Goal: Task Accomplishment & Management: Manage account settings

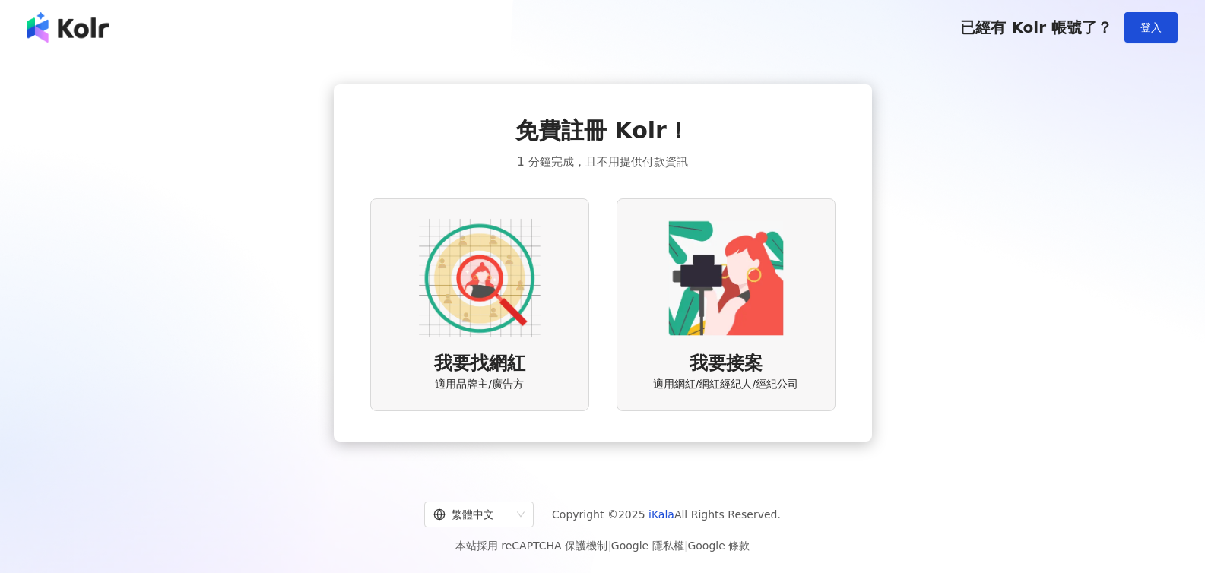
click at [746, 344] on div "我要接案 適用網紅/網紅經紀人/經紀公司" at bounding box center [726, 304] width 219 height 212
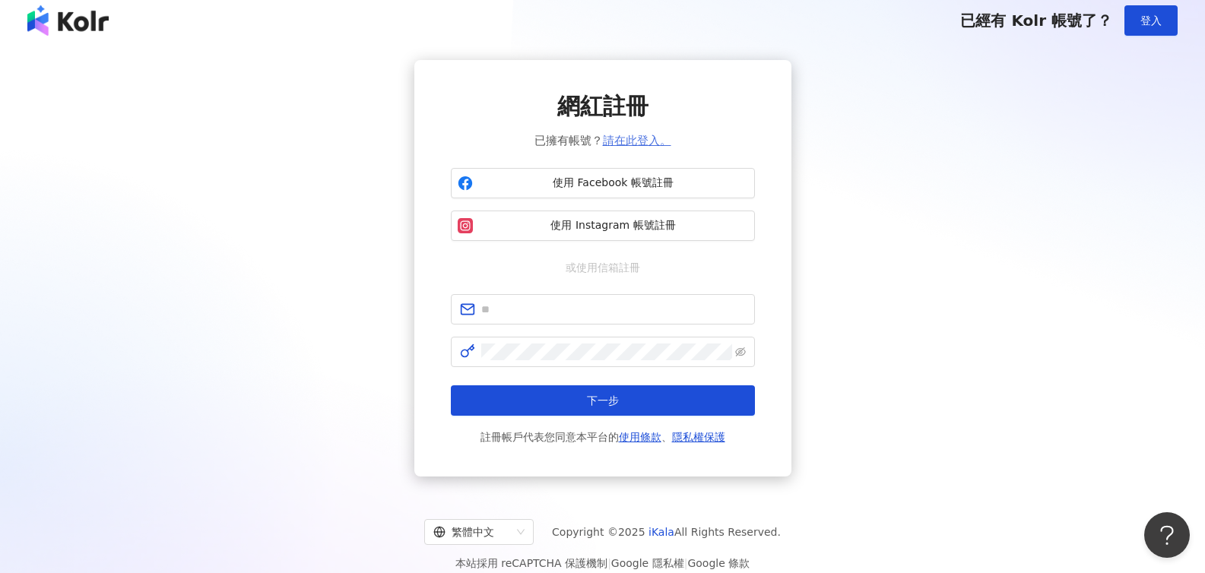
click at [643, 146] on span "已擁有帳號？ 請在此登入。" at bounding box center [602, 141] width 137 height 18
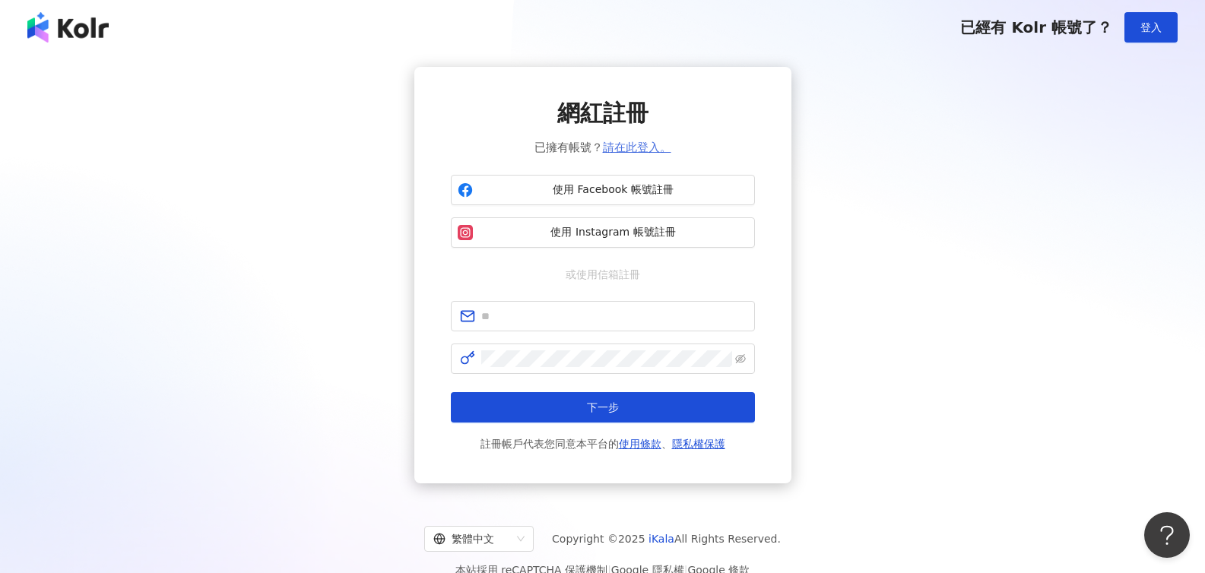
scroll to position [4, 0]
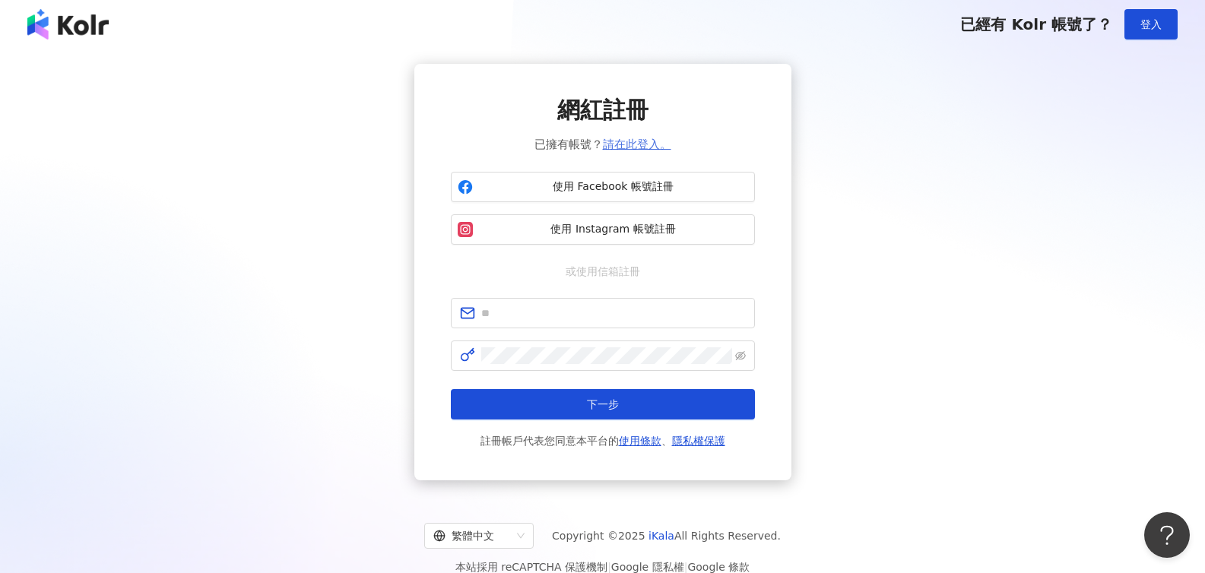
click at [636, 144] on link "請在此登入。" at bounding box center [637, 145] width 68 height 14
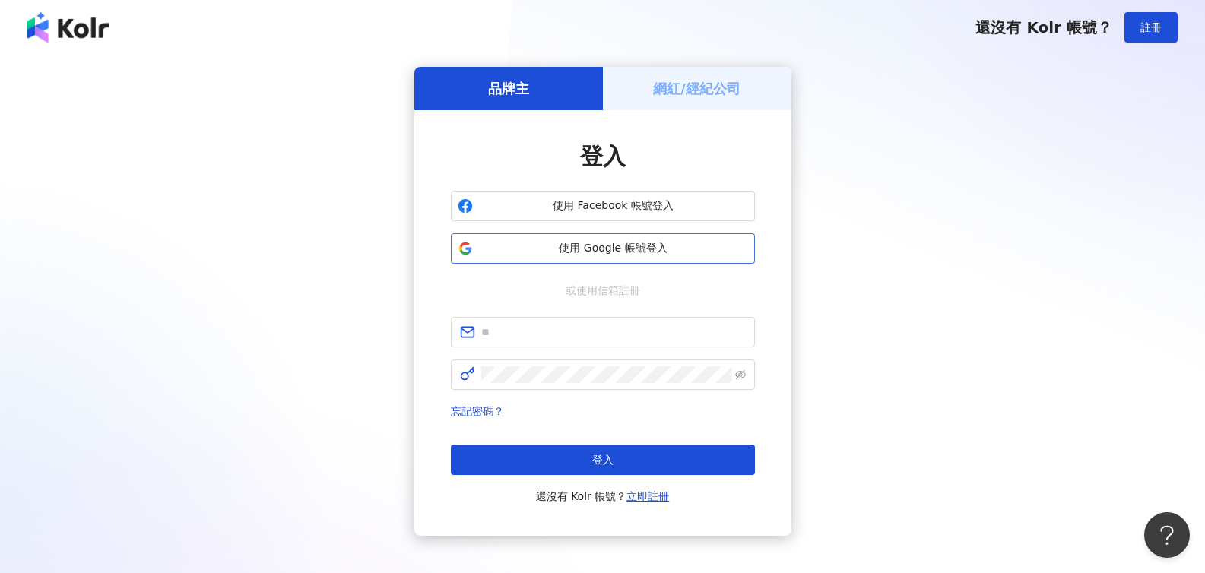
click at [598, 246] on span "使用 Google 帳號登入" at bounding box center [613, 248] width 269 height 15
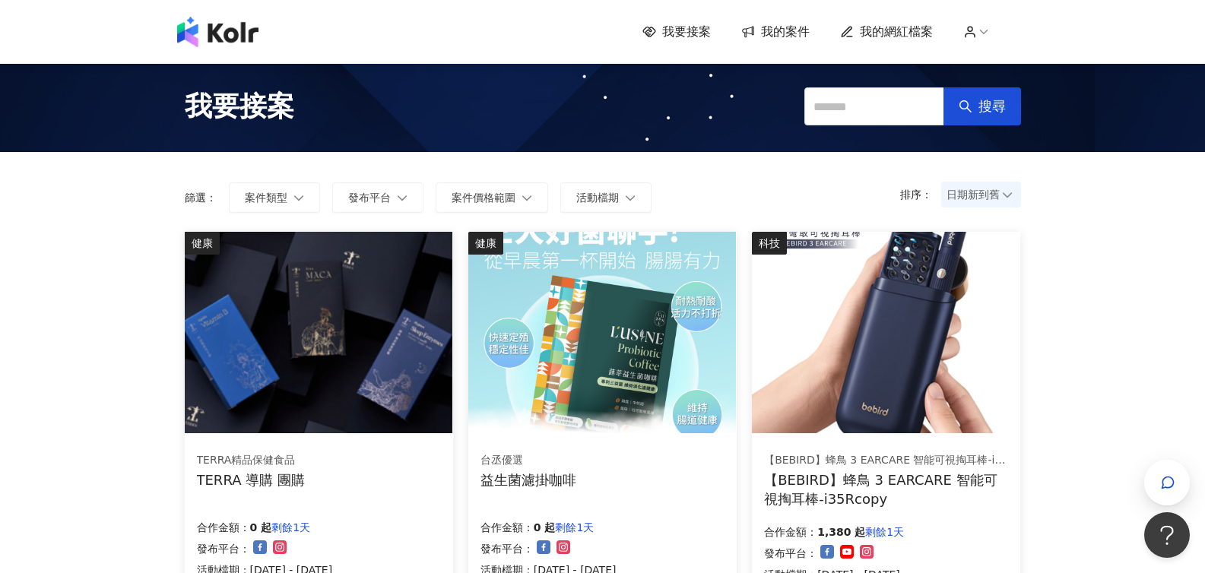
click at [890, 35] on span "我的網紅檔案" at bounding box center [896, 32] width 73 height 17
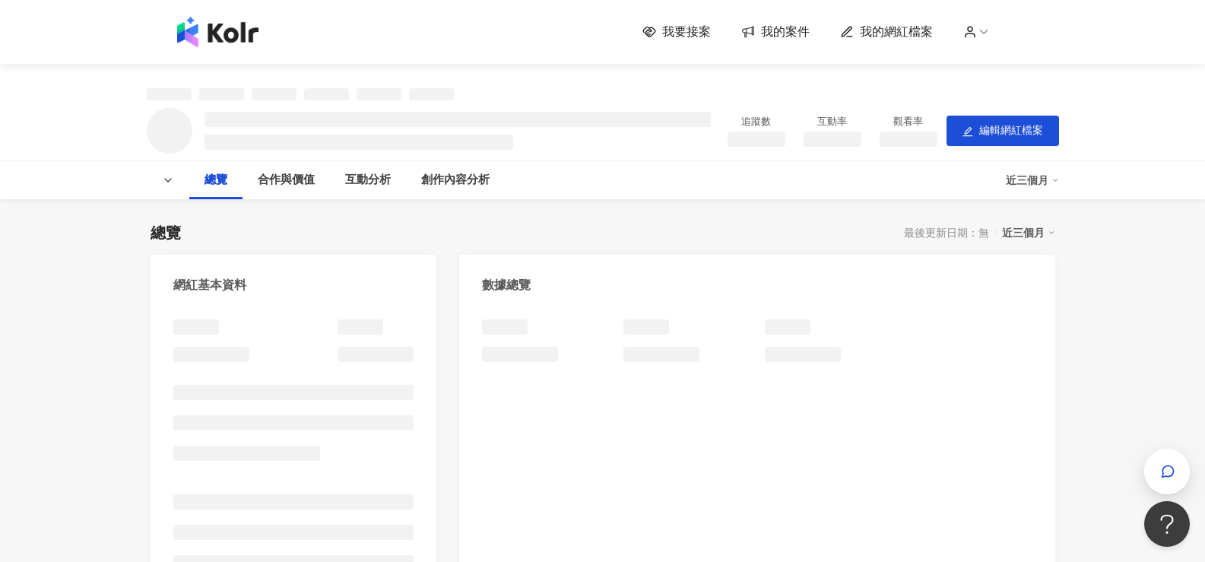
scroll to position [0, 1]
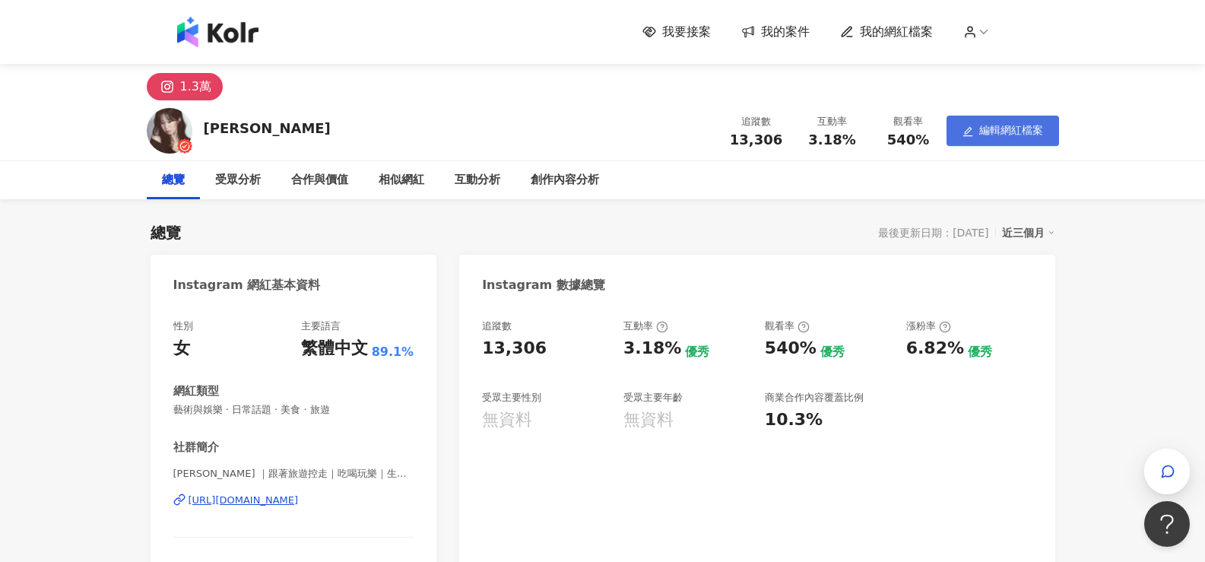
click at [1032, 131] on span "編輯網紅檔案" at bounding box center [1011, 130] width 64 height 12
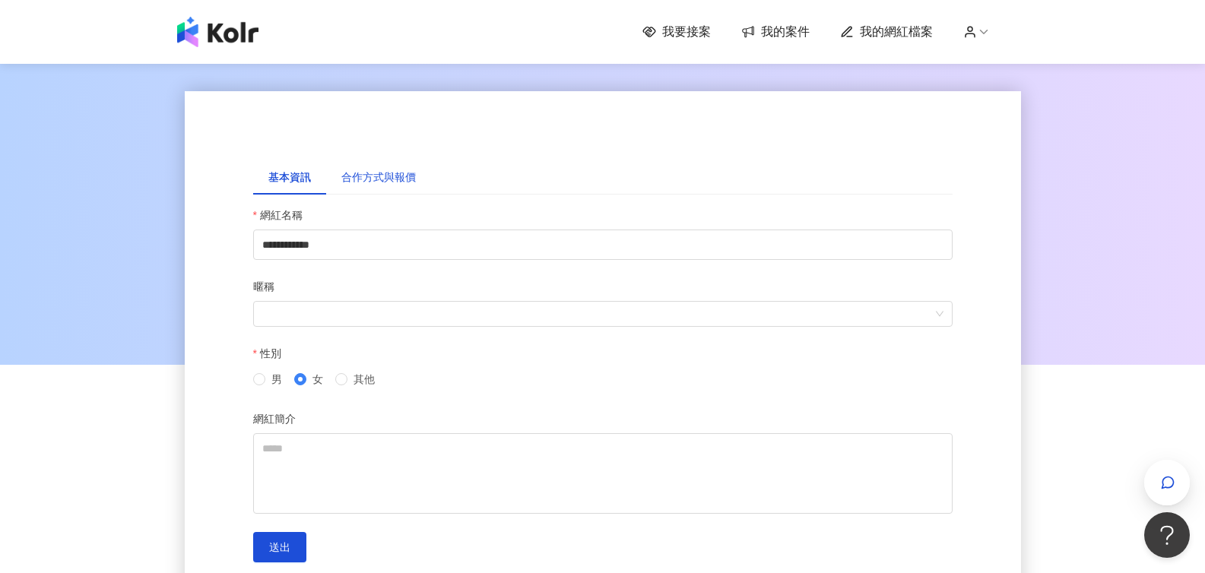
scroll to position [2, 0]
click at [395, 171] on div "合作方式與報價" at bounding box center [378, 175] width 75 height 17
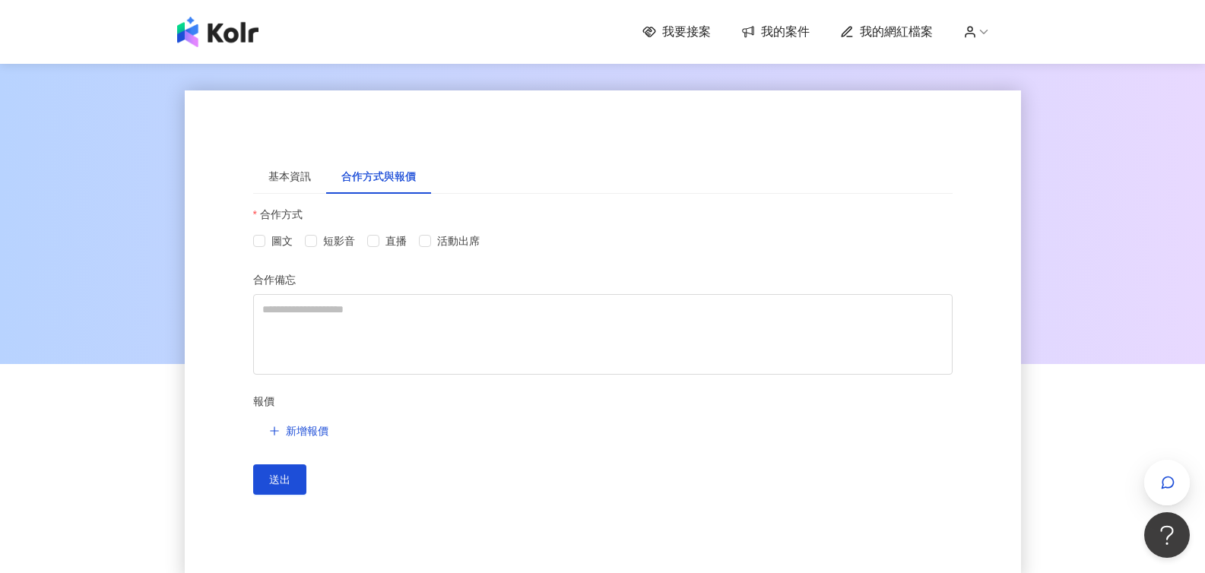
scroll to position [0, 0]
click at [1181, 248] on div at bounding box center [602, 213] width 1205 height 304
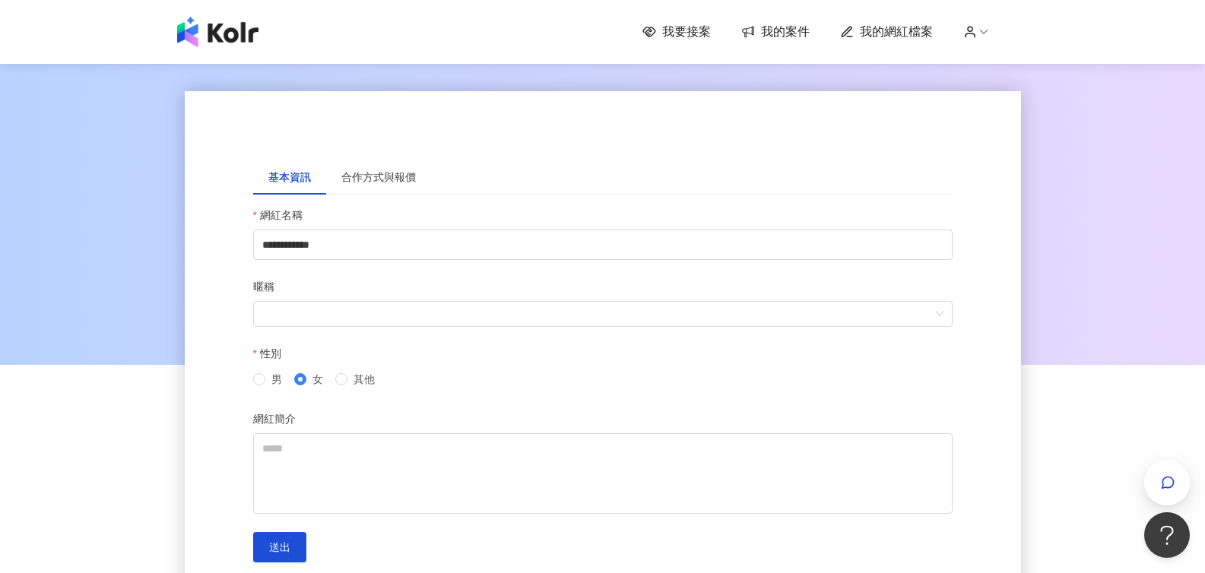
scroll to position [3, 0]
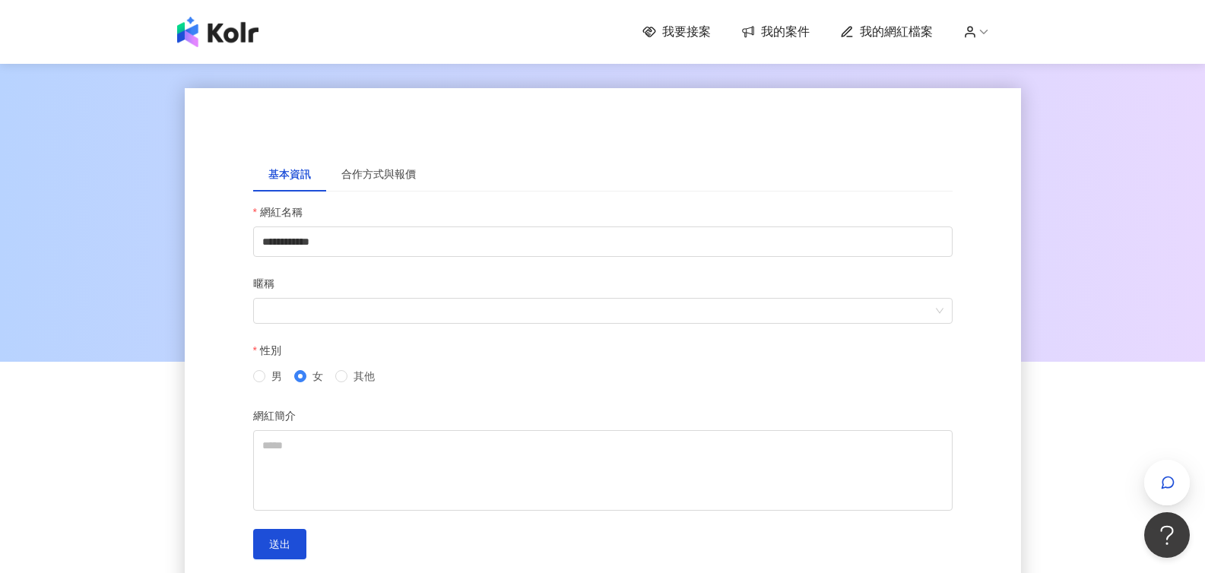
click at [892, 33] on span "我的網紅檔案" at bounding box center [896, 32] width 73 height 17
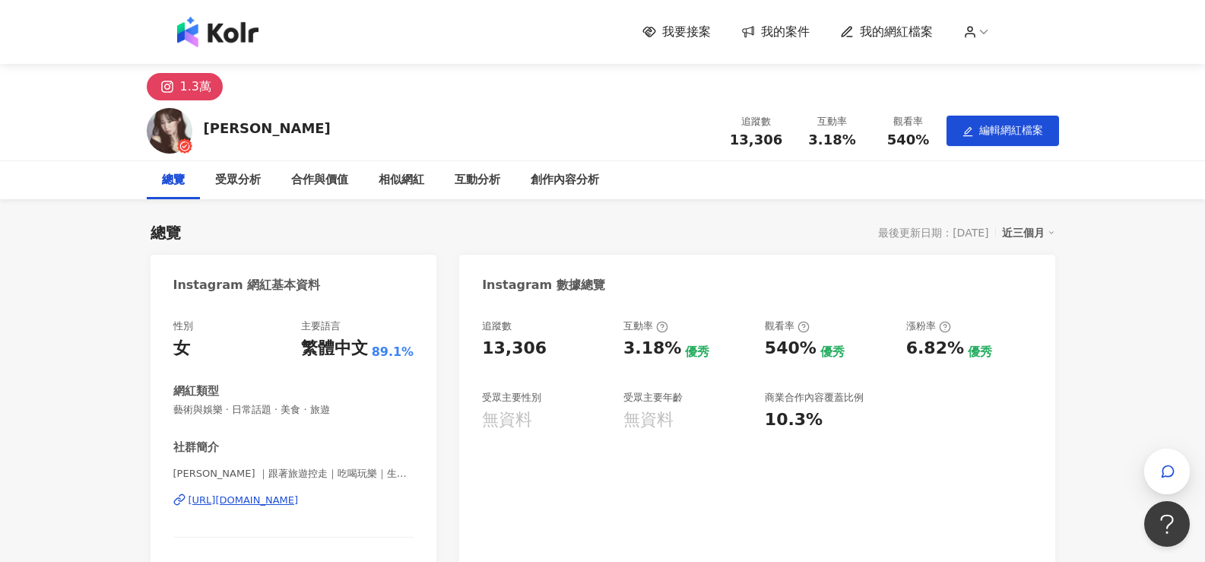
scroll to position [0, 2]
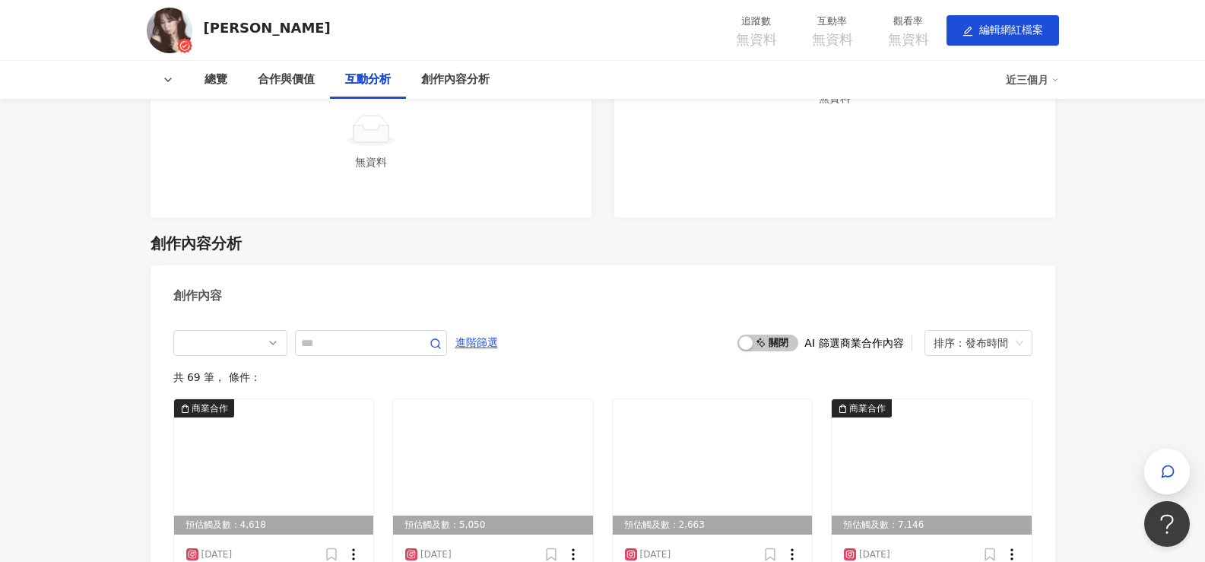
scroll to position [1236, 0]
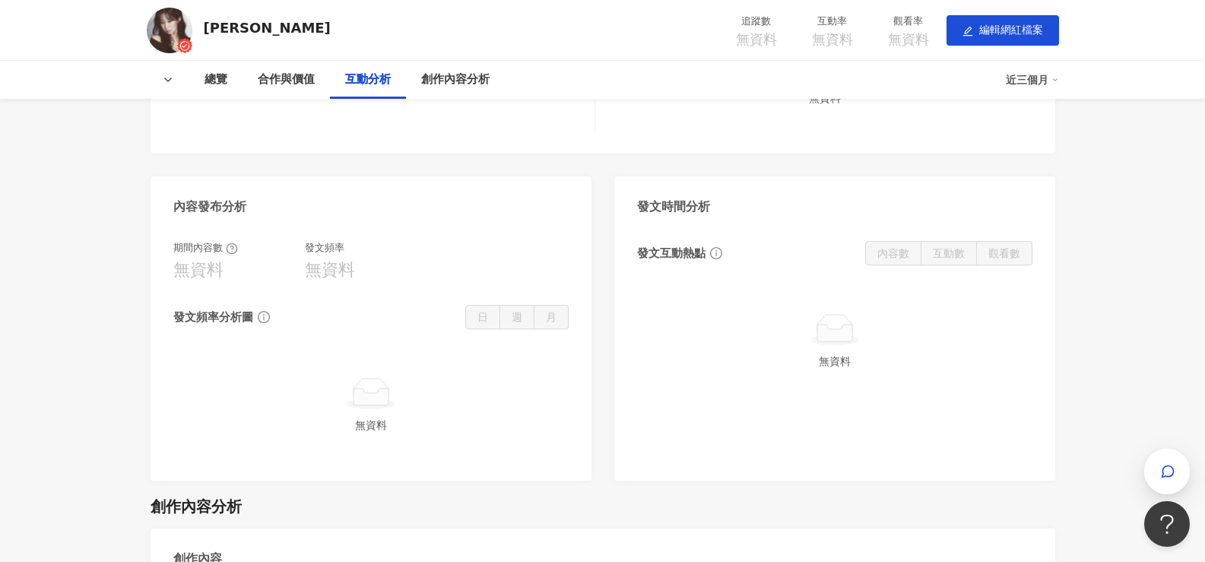
click at [162, 80] on icon at bounding box center [168, 80] width 12 height 12
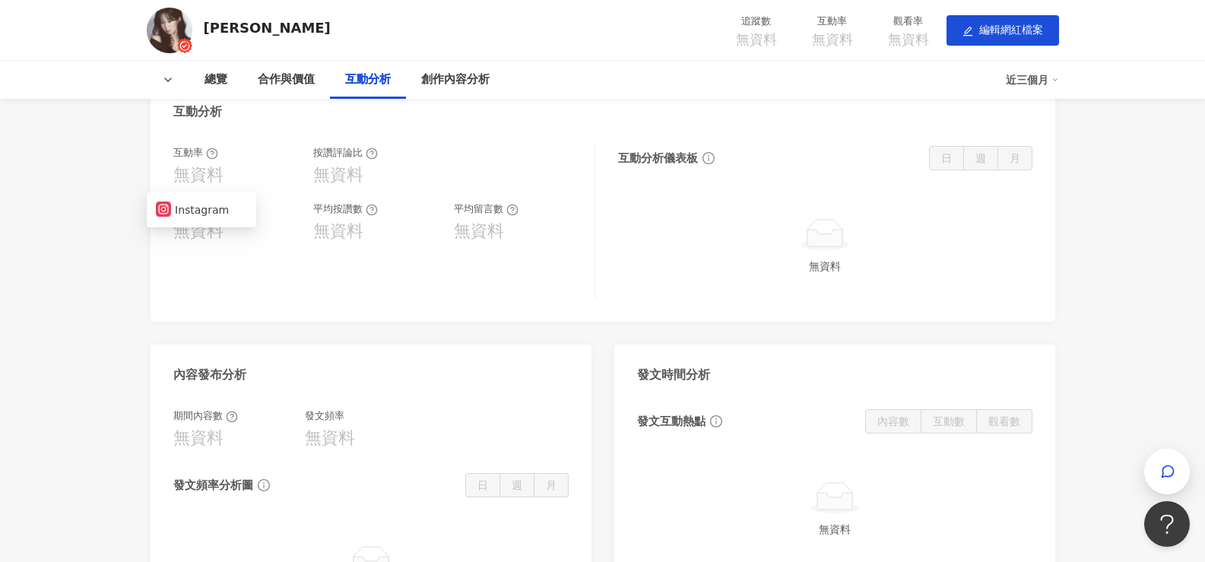
scroll to position [910, 8]
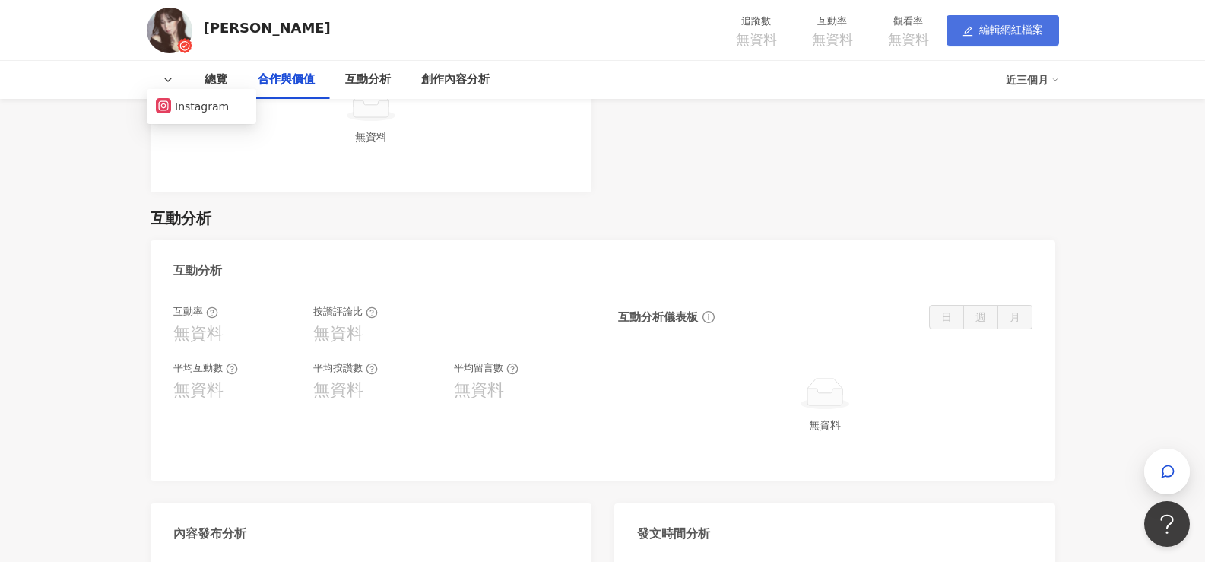
click at [983, 29] on span "編輯網紅檔案" at bounding box center [1011, 30] width 64 height 12
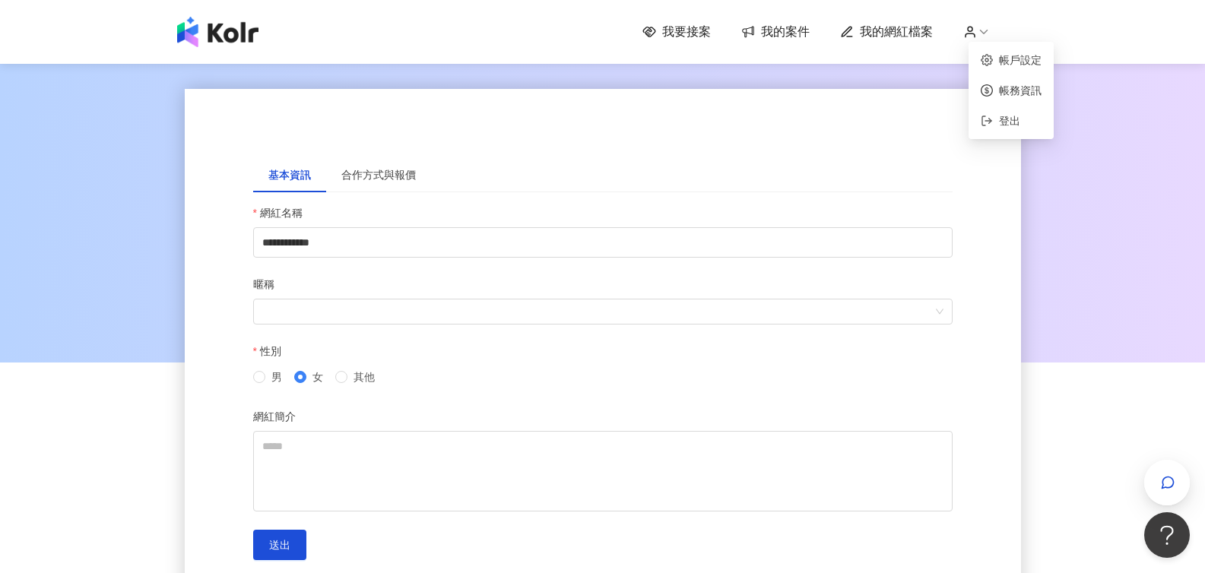
scroll to position [1, 0]
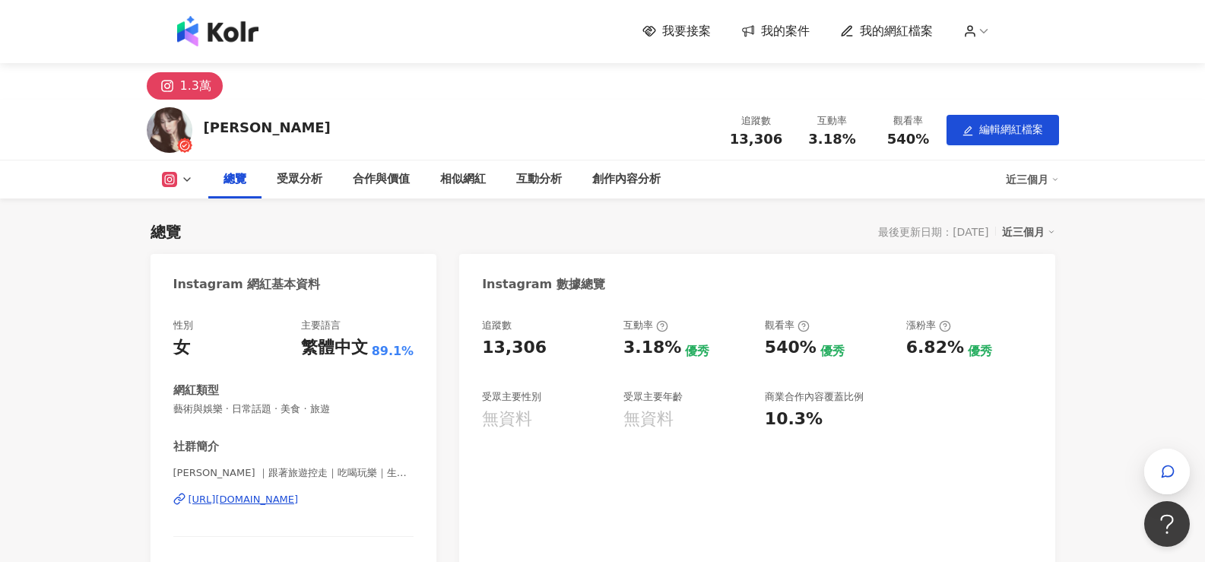
scroll to position [6, 0]
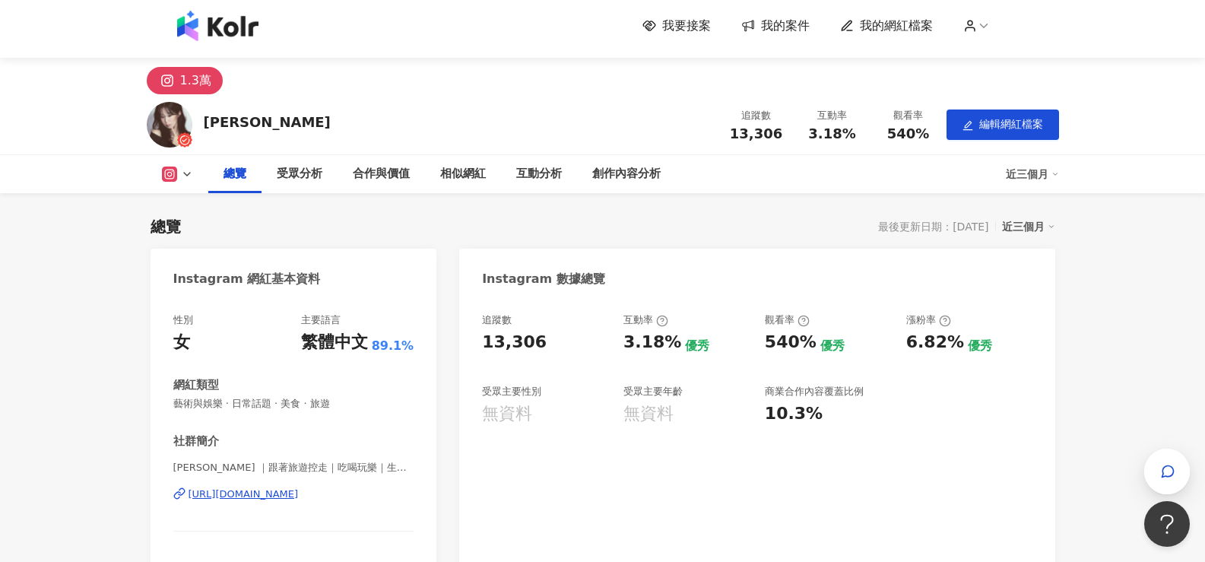
click at [220, 30] on img at bounding box center [217, 26] width 81 height 30
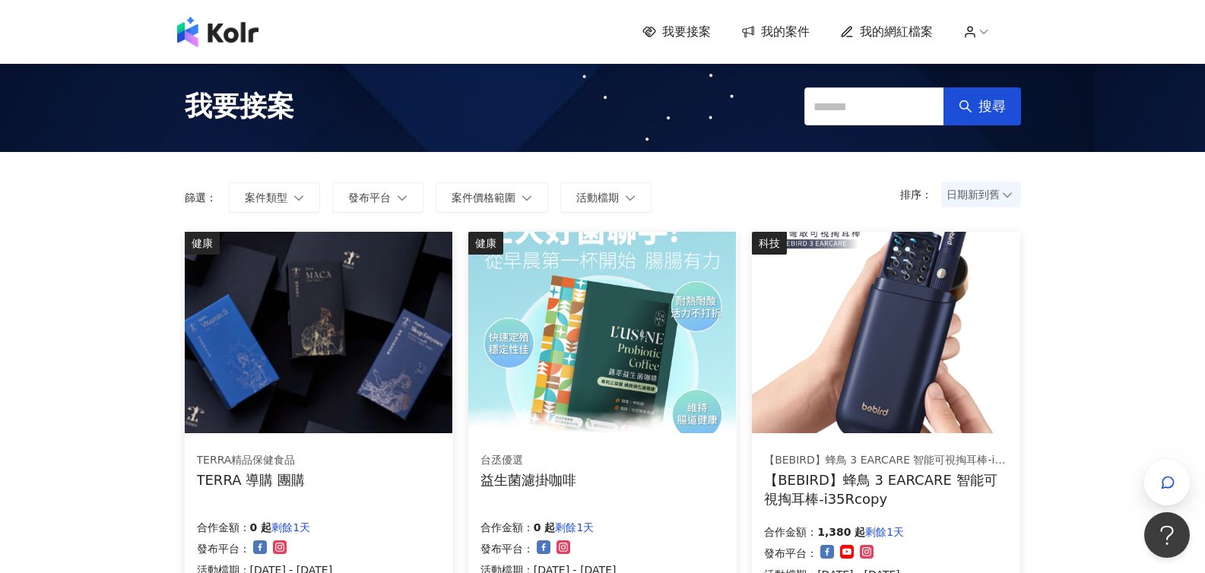
click at [892, 30] on span "我的網紅檔案" at bounding box center [896, 32] width 73 height 17
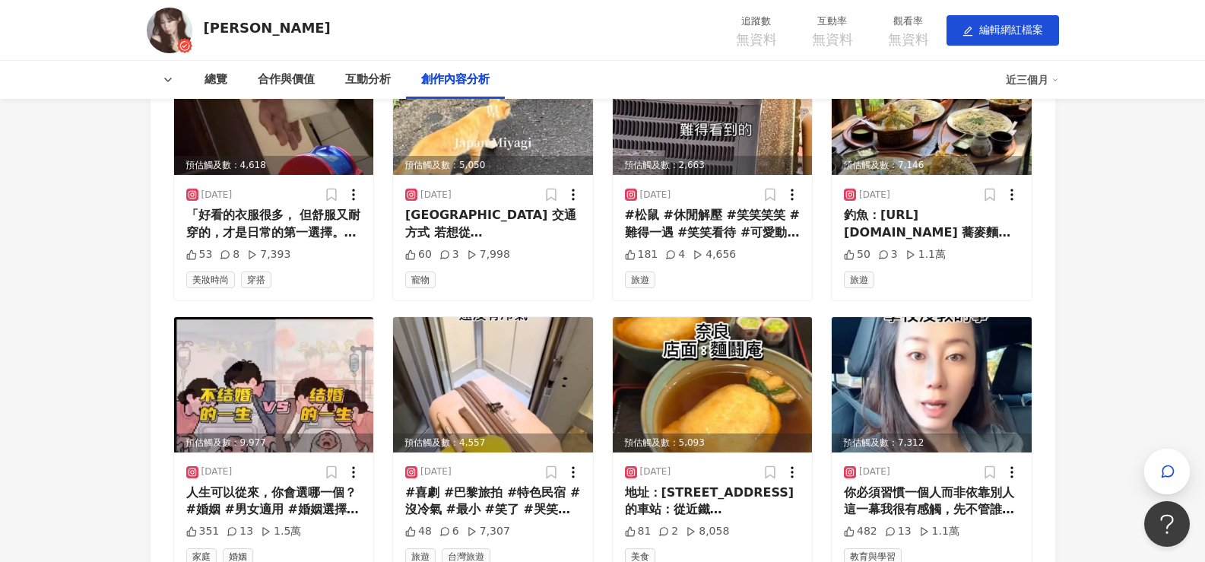
scroll to position [1819, 4]
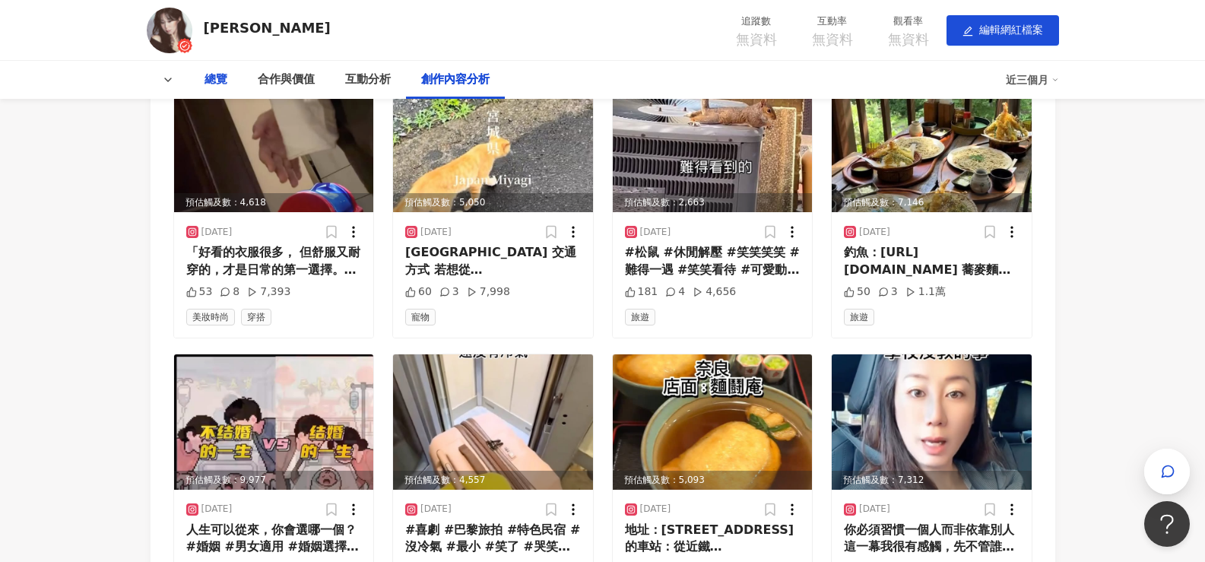
click at [209, 79] on div "總覽" at bounding box center [216, 80] width 23 height 18
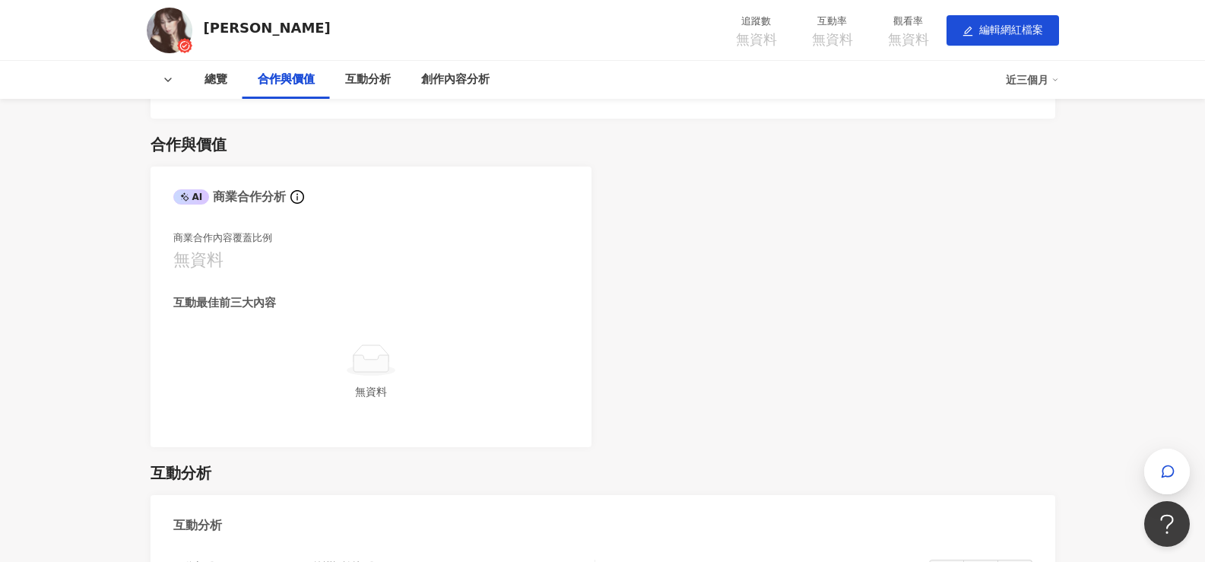
scroll to position [699, 2]
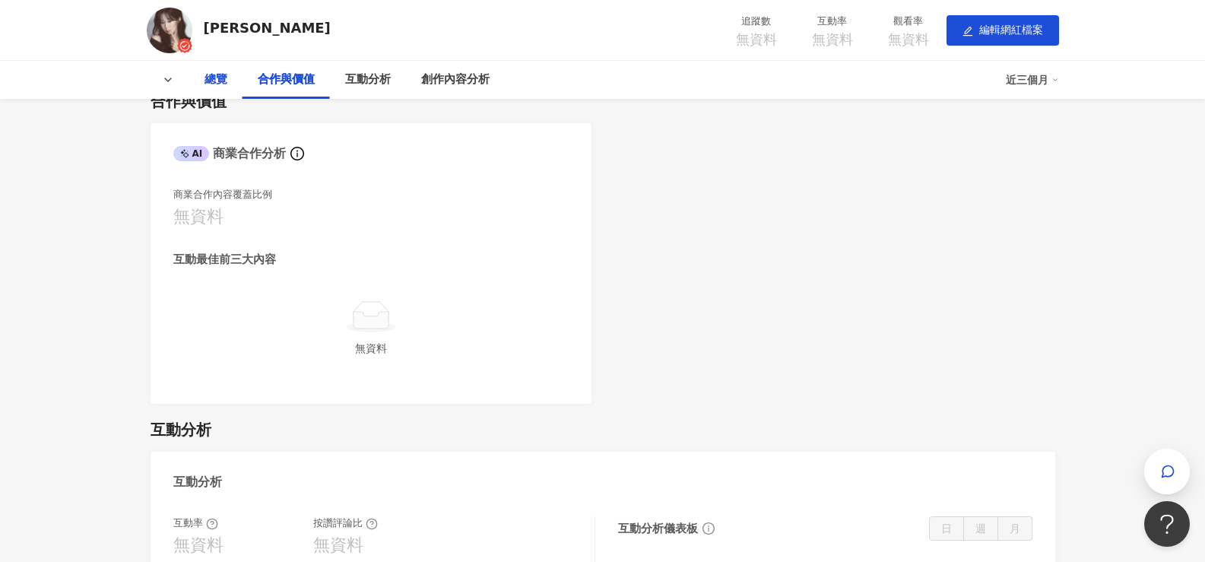
click at [213, 78] on div "總覽" at bounding box center [216, 80] width 23 height 18
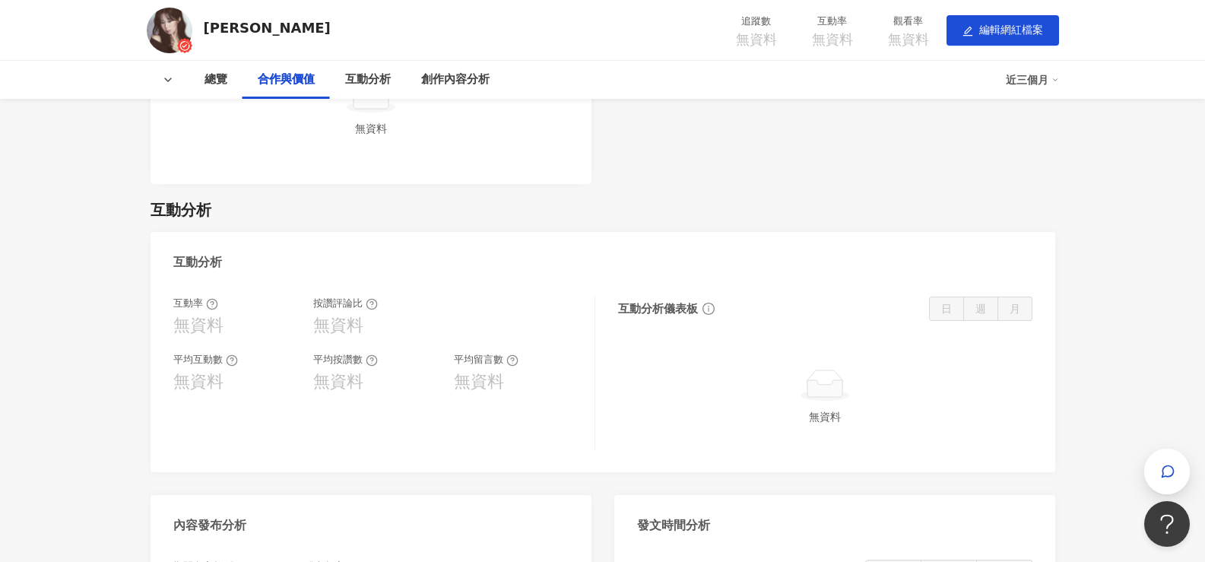
scroll to position [918, 0]
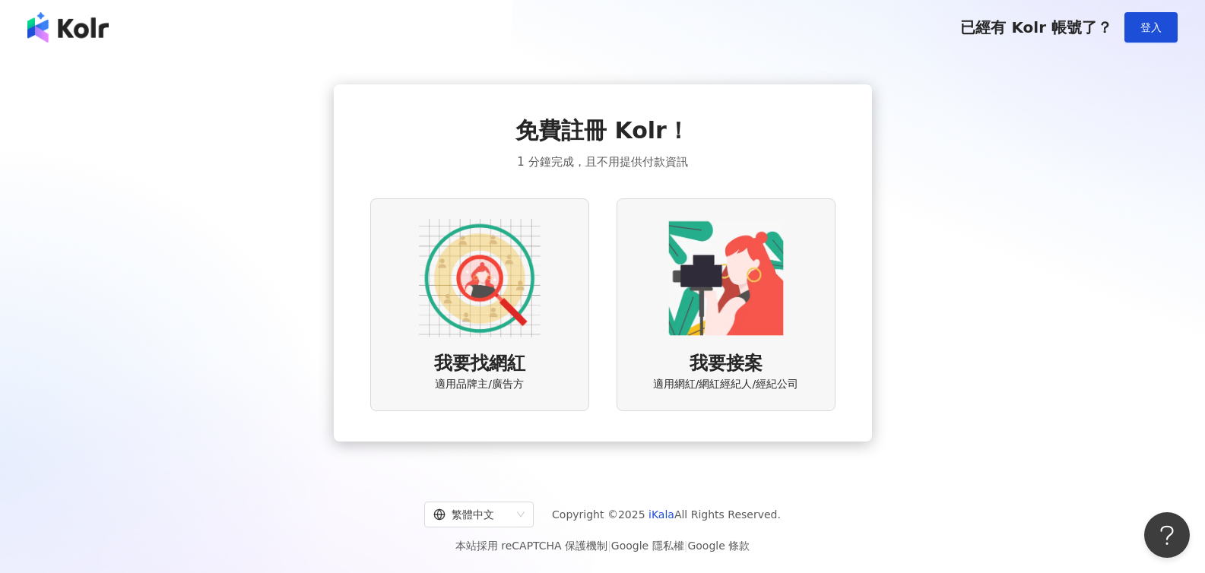
click at [730, 346] on div "我要接案 適用網紅/網紅經紀人/經紀公司" at bounding box center [726, 304] width 219 height 212
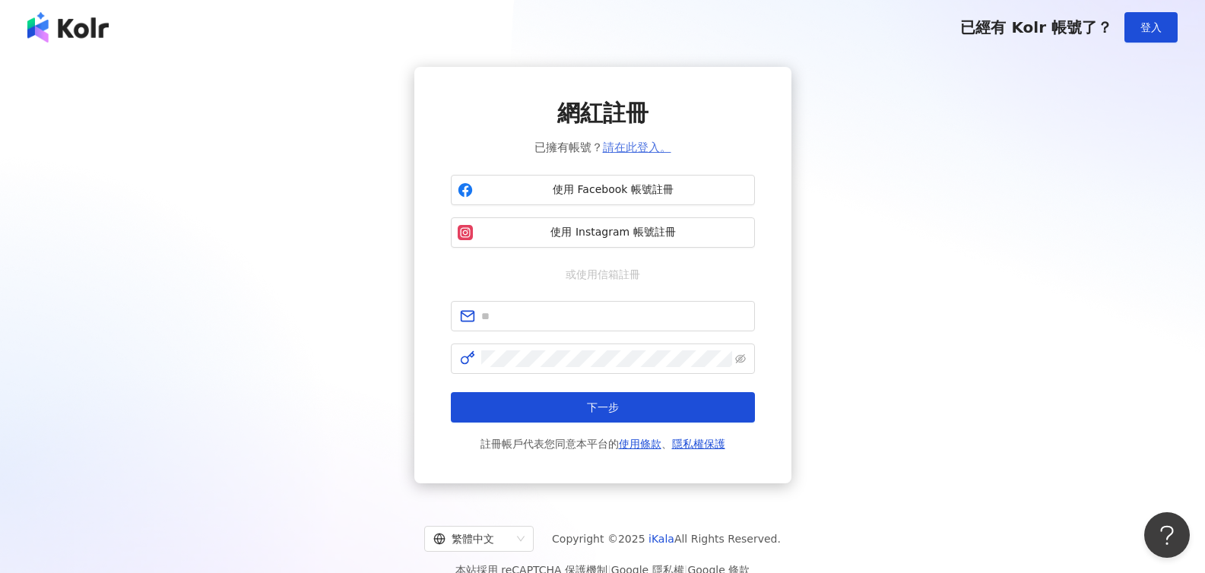
scroll to position [2, 0]
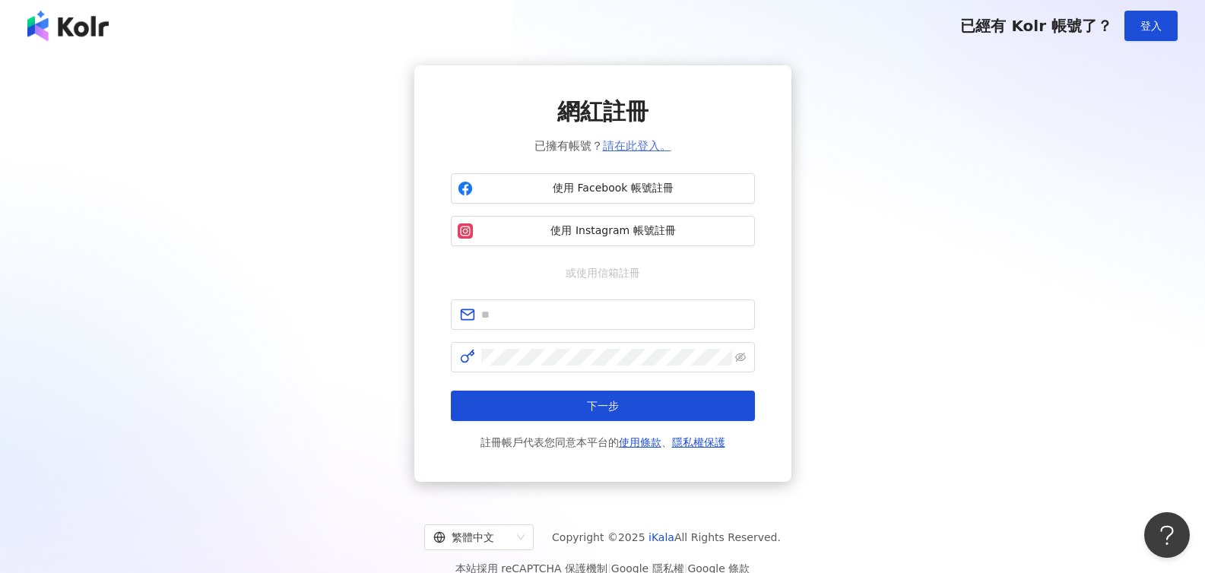
click at [620, 150] on link "請在此登入。" at bounding box center [637, 146] width 68 height 14
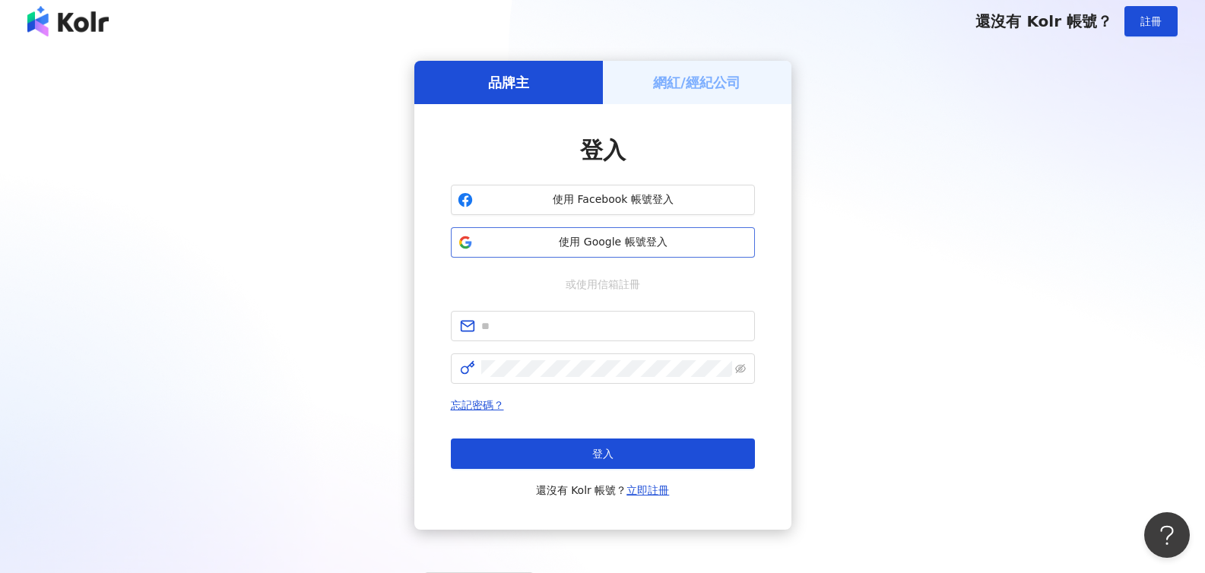
click at [606, 248] on span "使用 Google 帳號登入" at bounding box center [613, 242] width 269 height 15
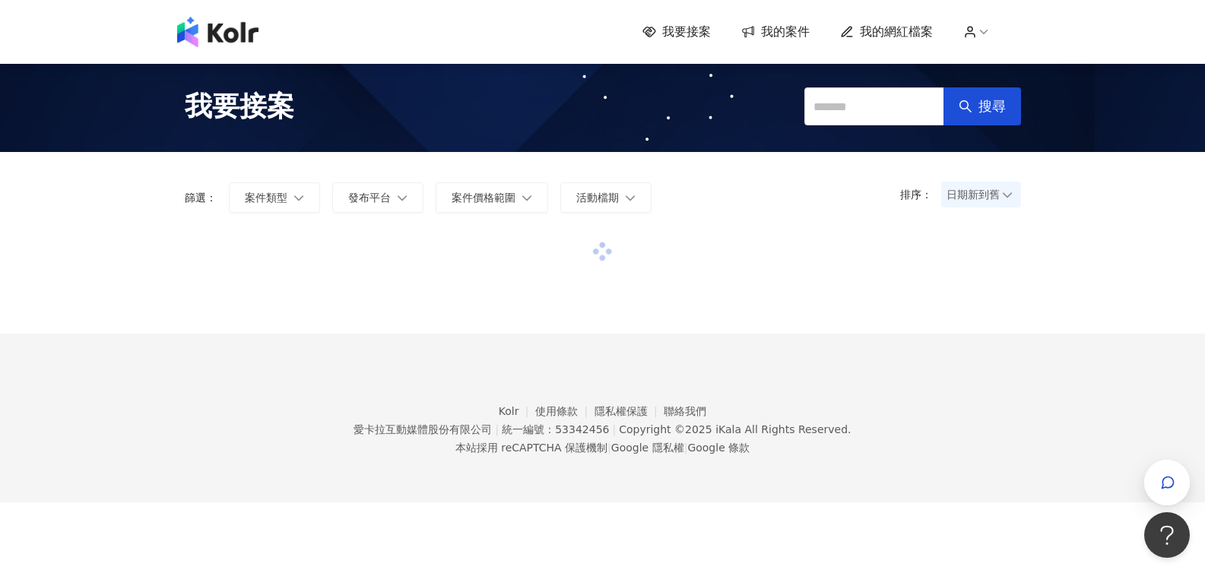
scroll to position [5, 0]
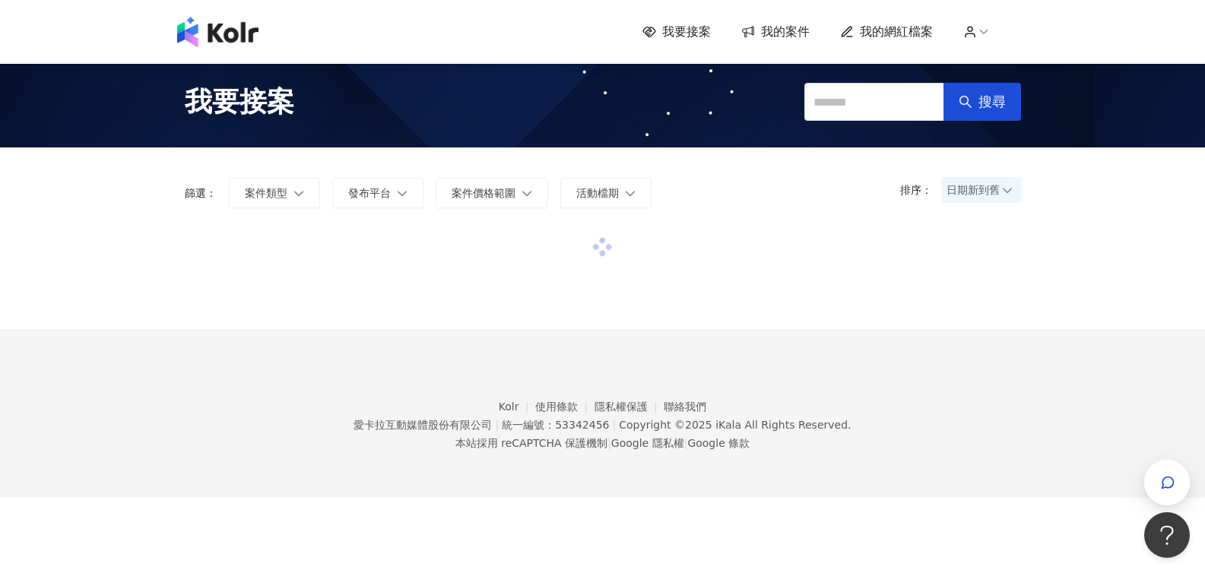
click at [894, 29] on span "我的網紅檔案" at bounding box center [896, 32] width 73 height 17
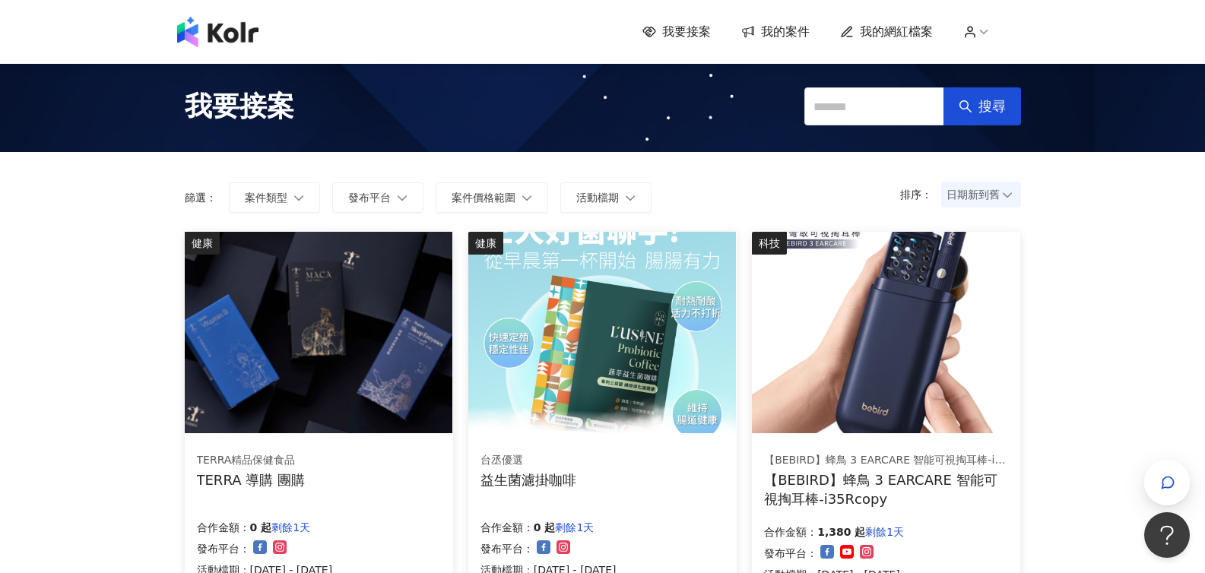
click at [899, 29] on span "我的網紅檔案" at bounding box center [896, 32] width 73 height 17
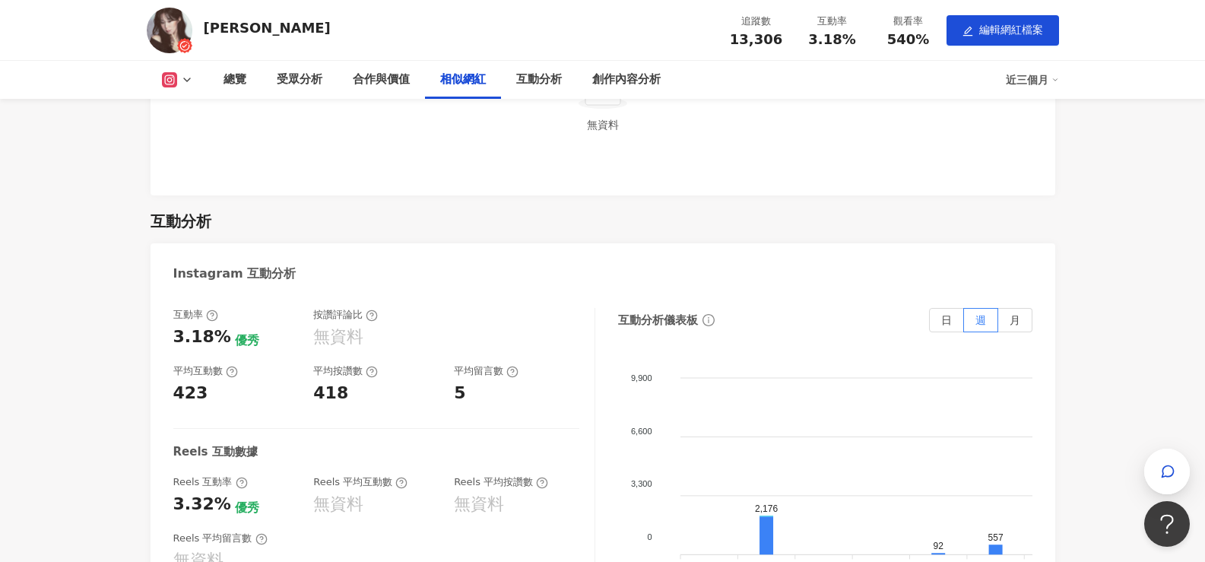
scroll to position [2235, 0]
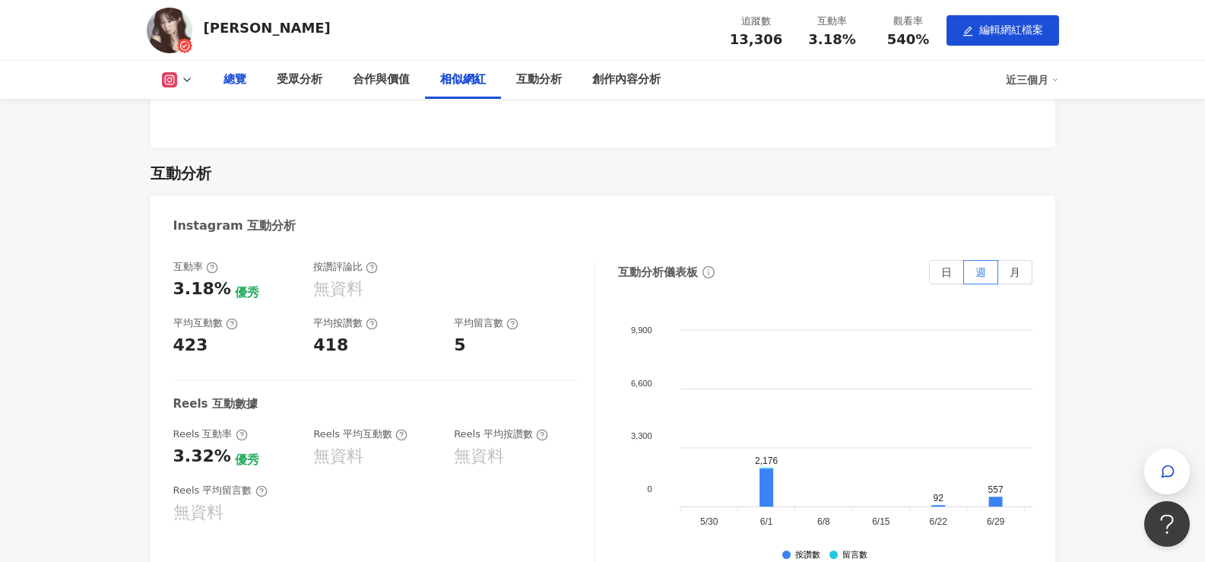
click at [229, 75] on div "總覽" at bounding box center [235, 80] width 23 height 18
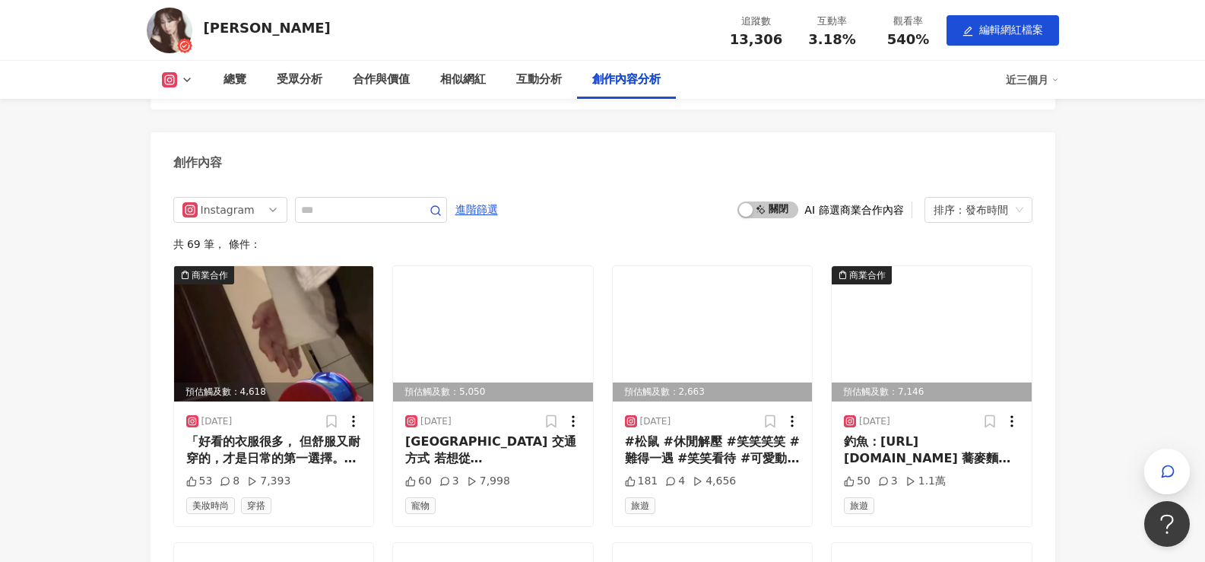
scroll to position [3825, 0]
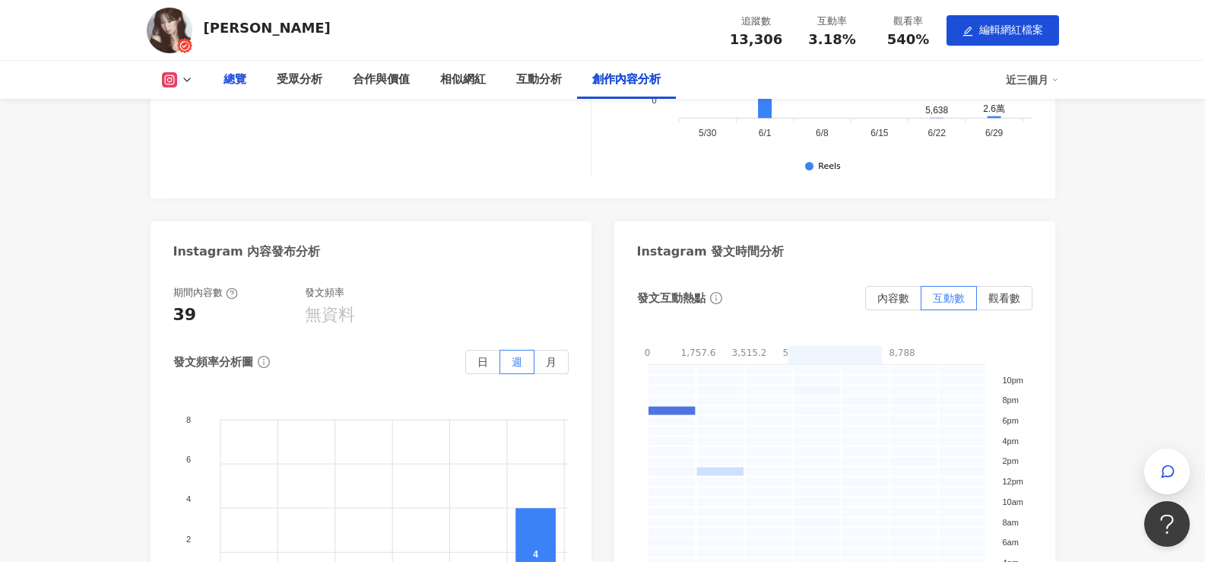
click at [234, 76] on div "總覽" at bounding box center [235, 80] width 23 height 18
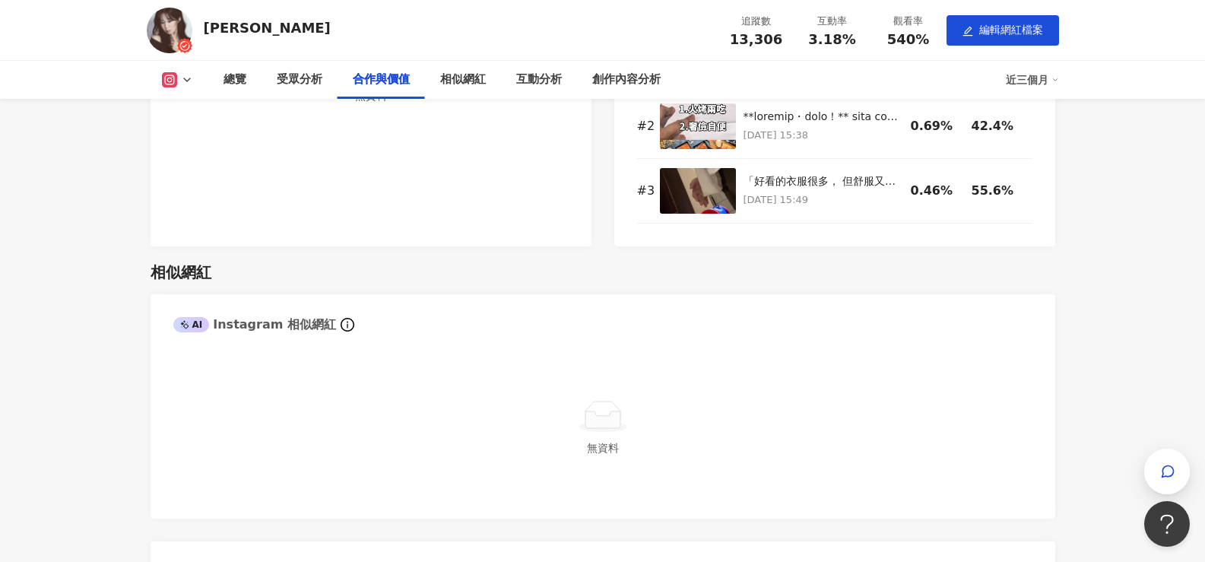
scroll to position [1699, 0]
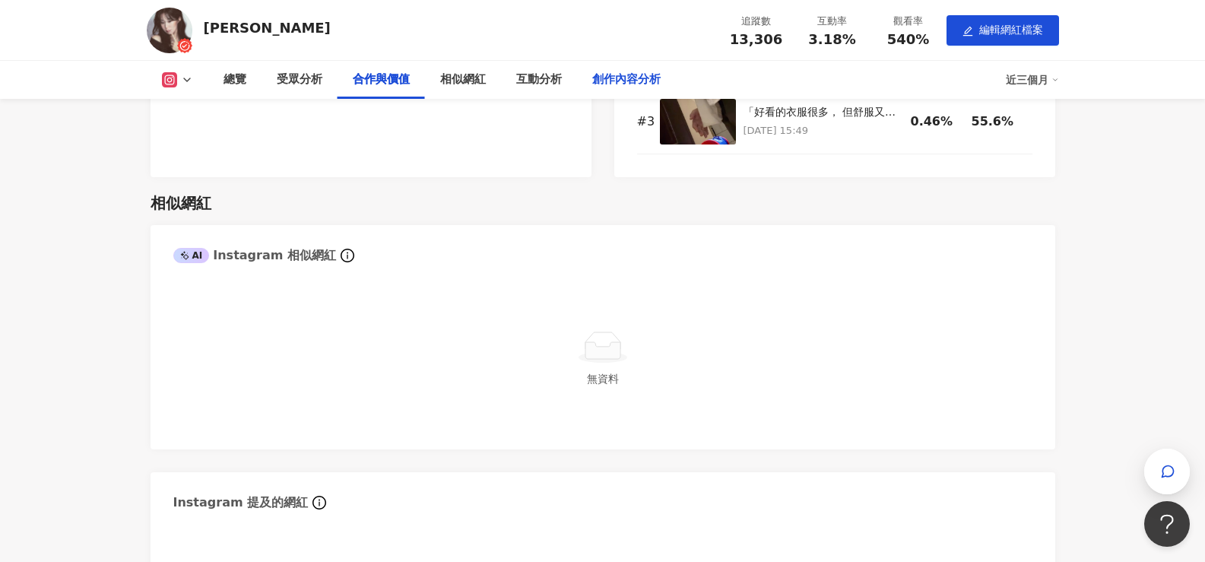
click at [628, 76] on div "創作內容分析" at bounding box center [626, 80] width 68 height 18
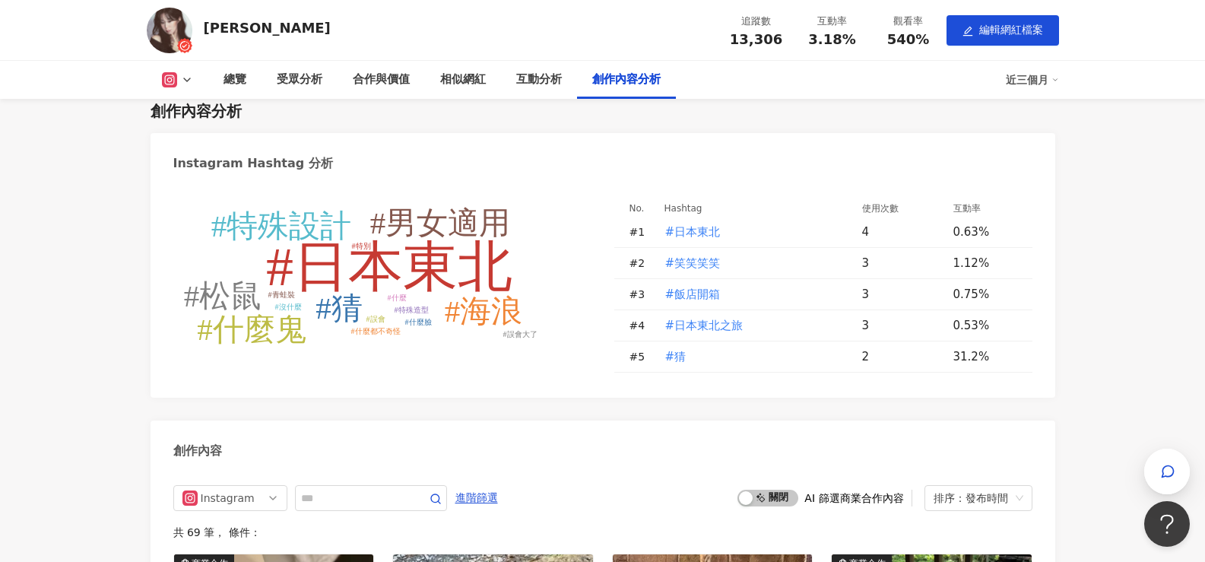
scroll to position [3641, 2]
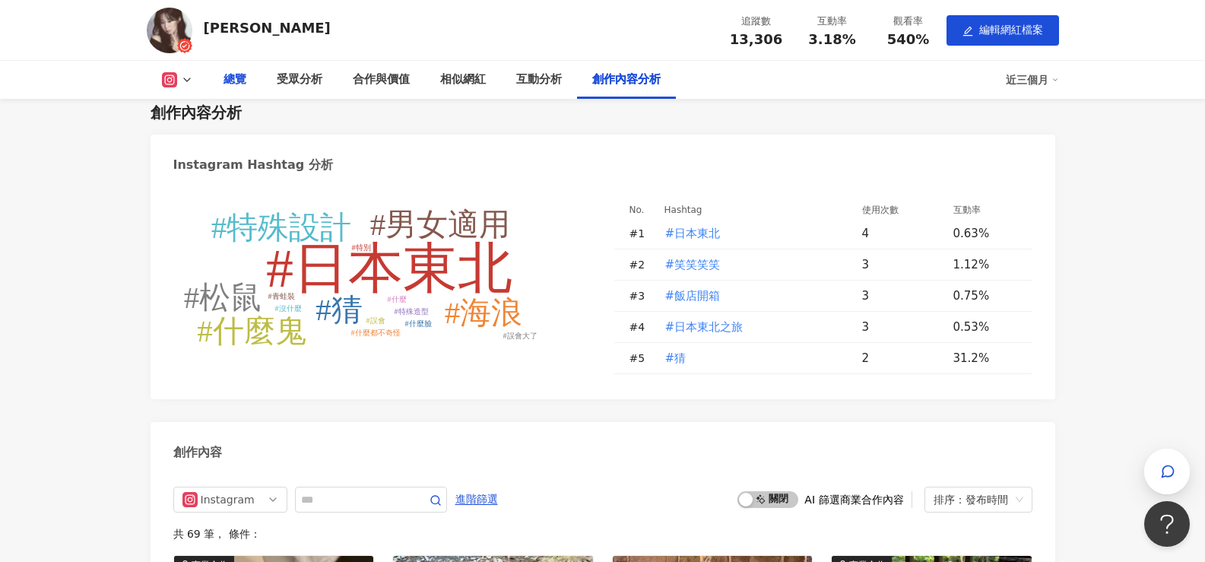
click at [239, 78] on div "總覽" at bounding box center [235, 80] width 23 height 18
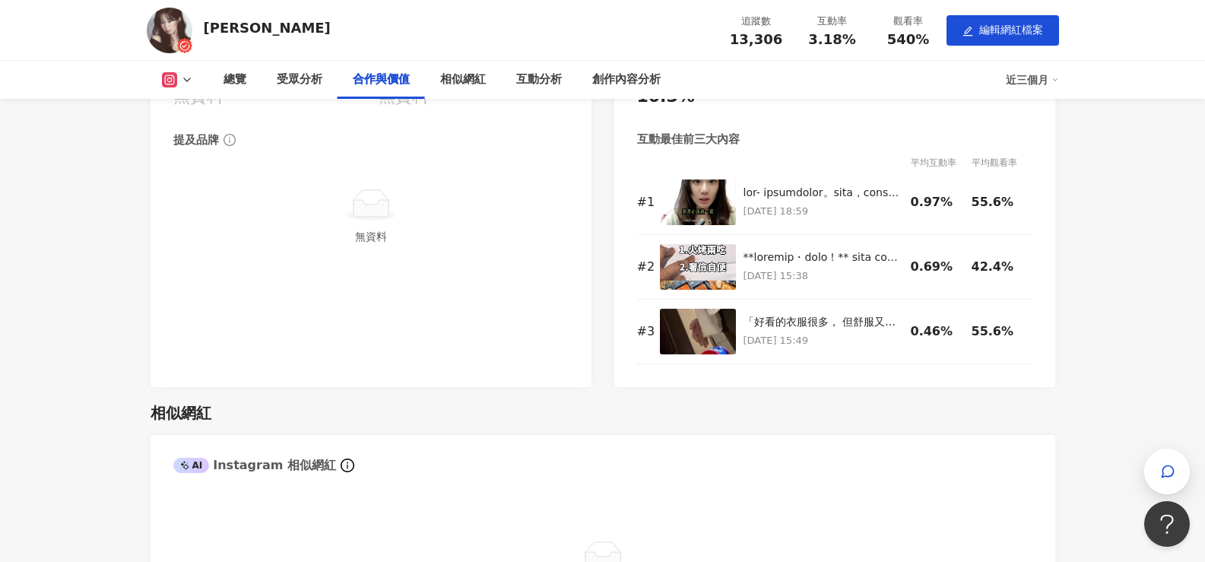
scroll to position [1493, 8]
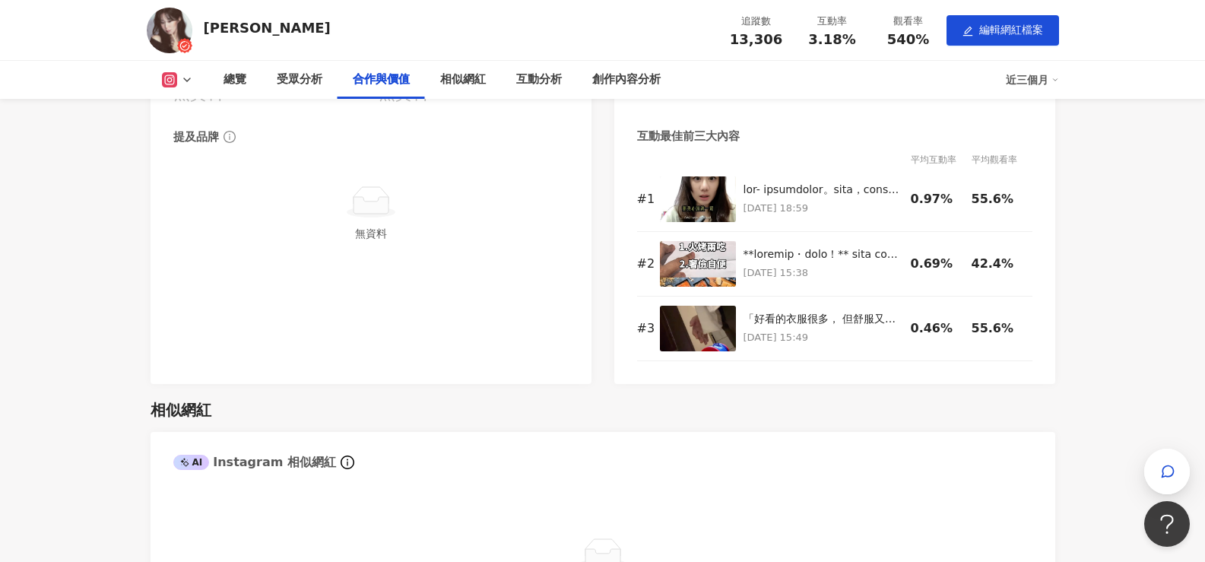
click at [181, 81] on icon at bounding box center [187, 80] width 12 height 12
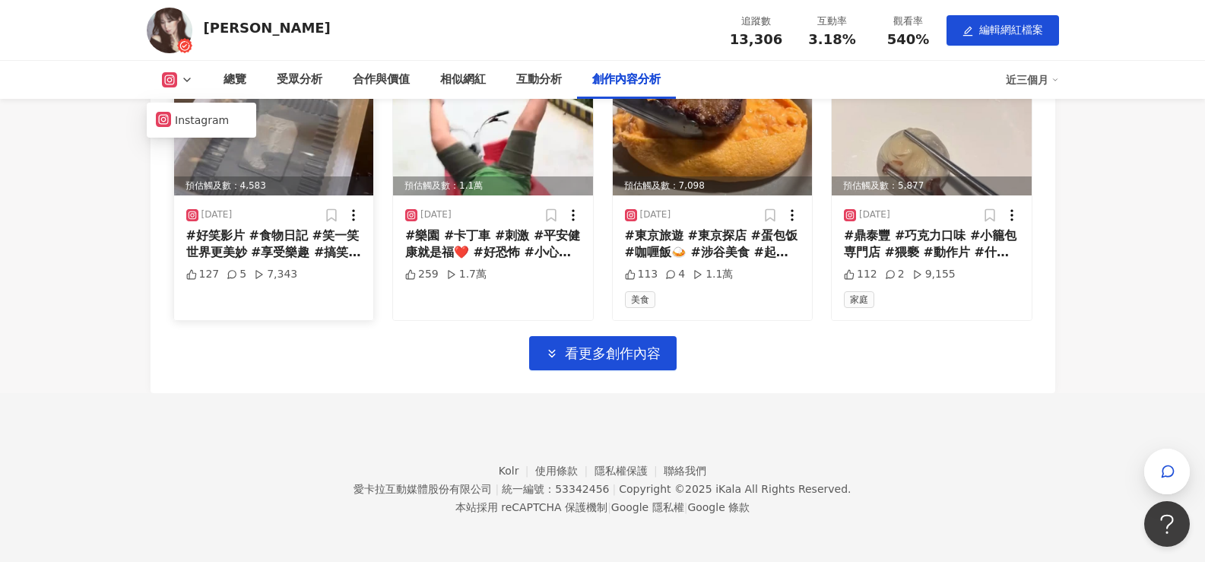
scroll to position [4702, 1]
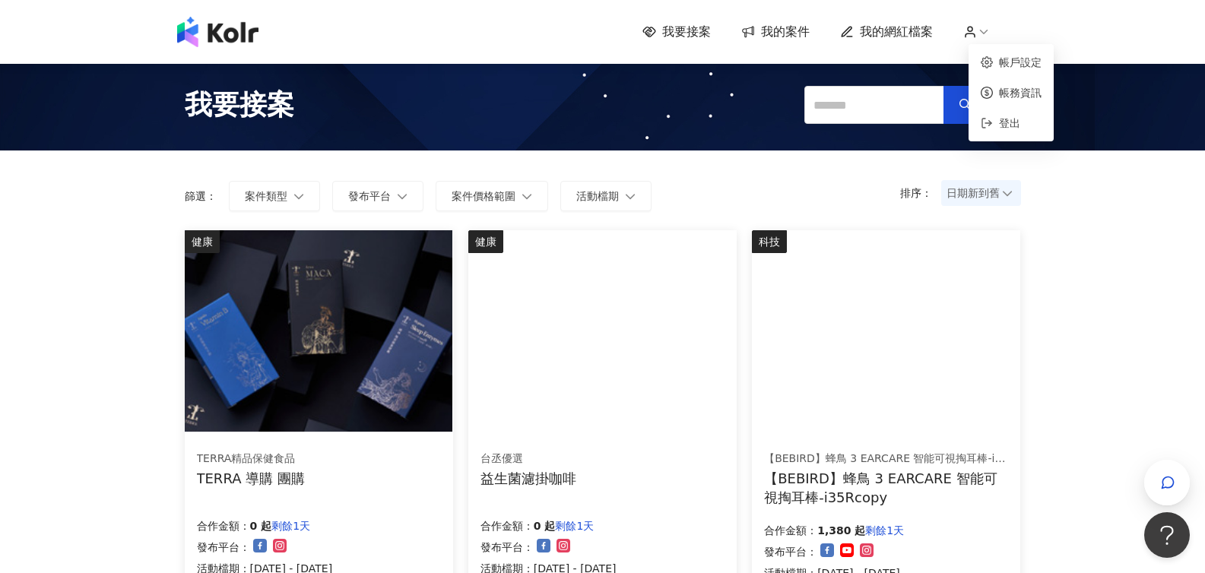
scroll to position [4, 0]
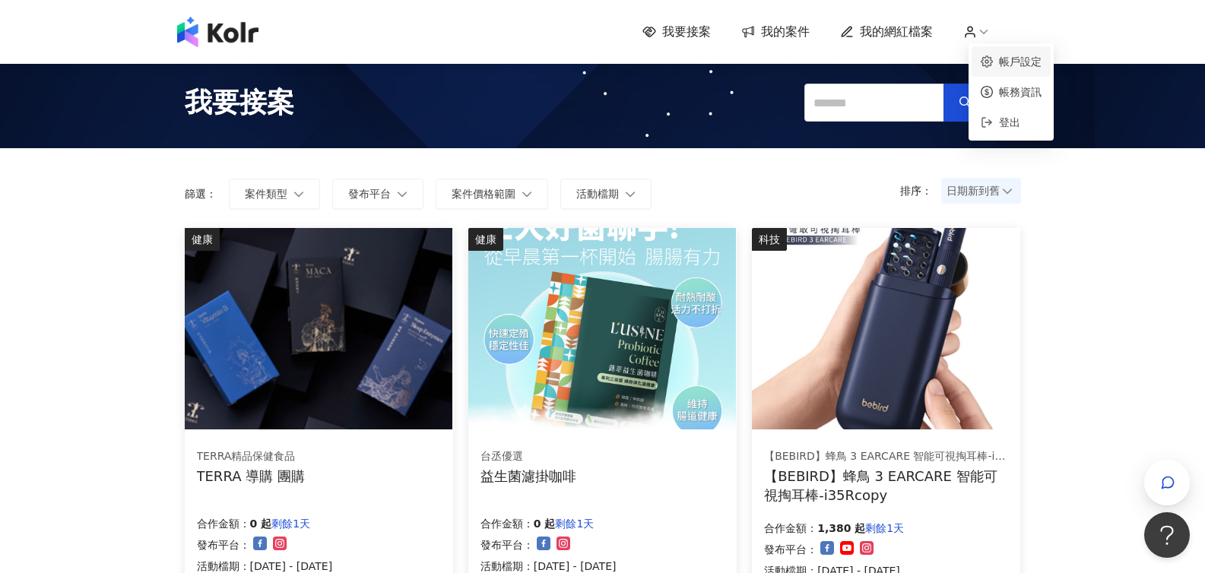
click at [999, 56] on link "帳戶設定" at bounding box center [1020, 62] width 43 height 12
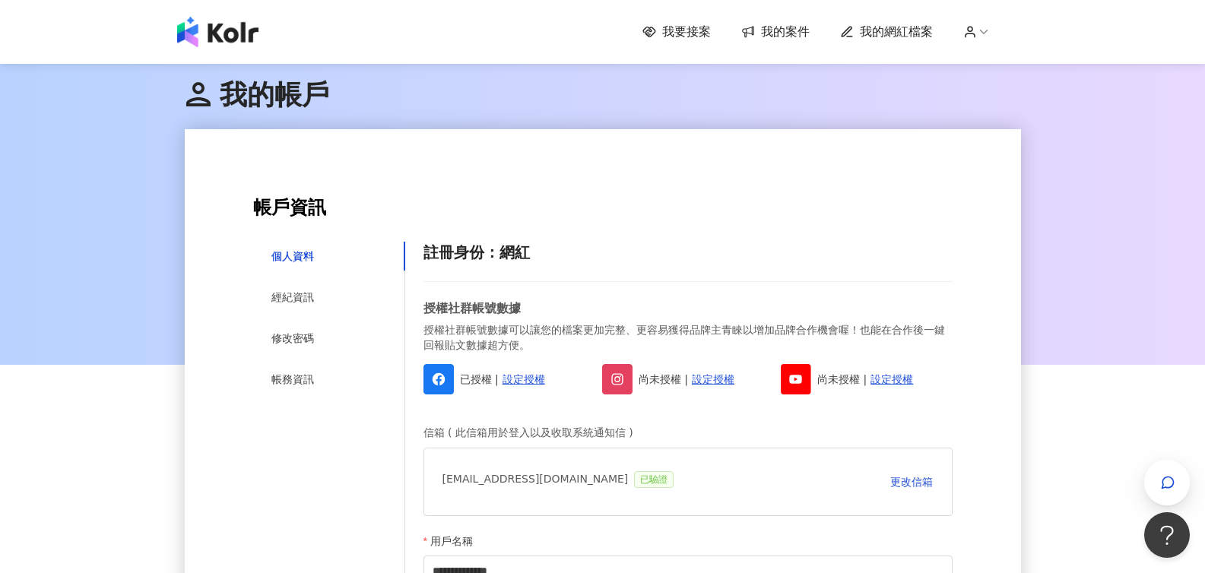
scroll to position [6, 0]
